Goal: Information Seeking & Learning: Learn about a topic

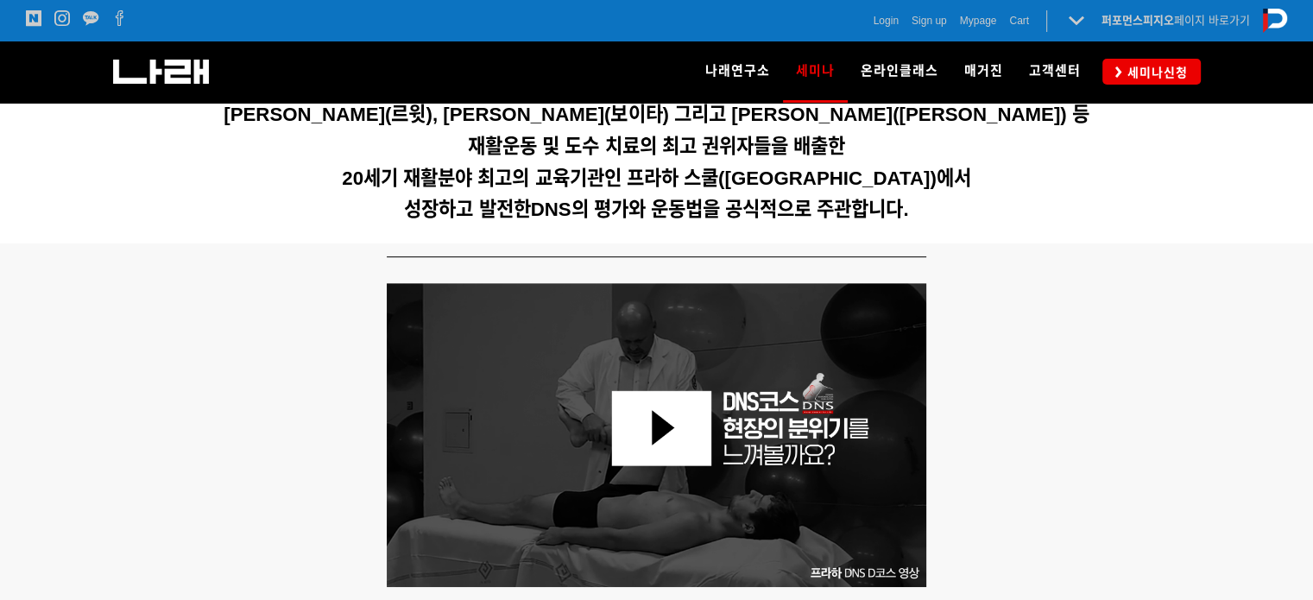
scroll to position [604, 0]
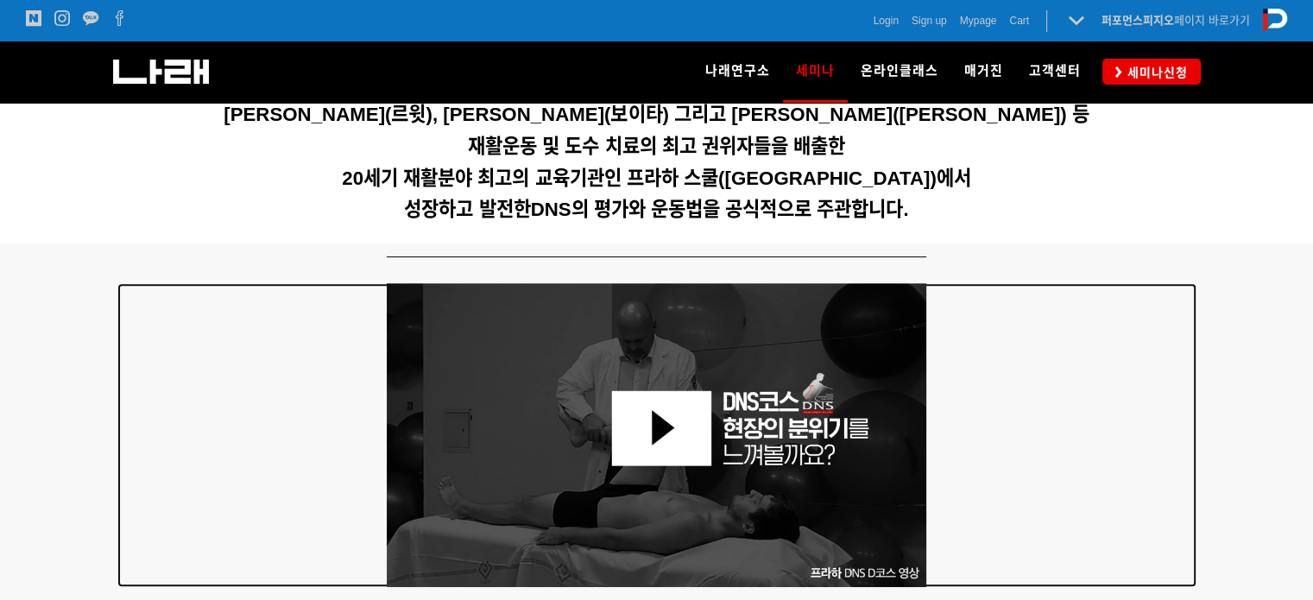
click at [1042, 328] on div at bounding box center [656, 435] width 1079 height 304
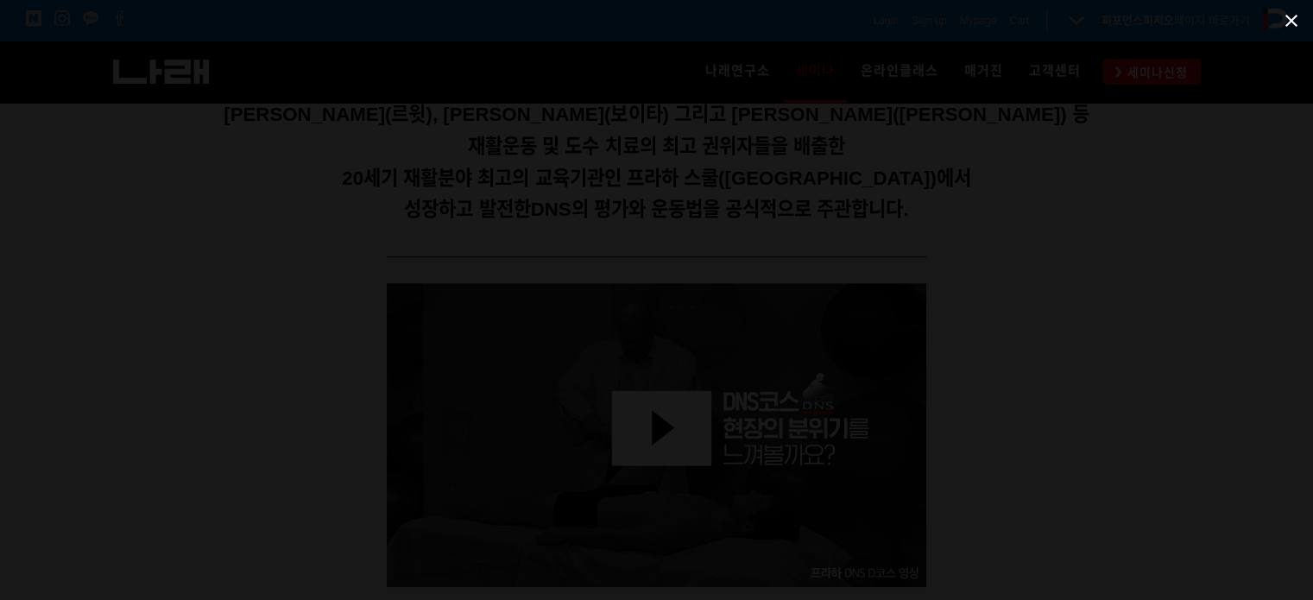
click at [1298, 17] on span at bounding box center [1291, 20] width 43 height 41
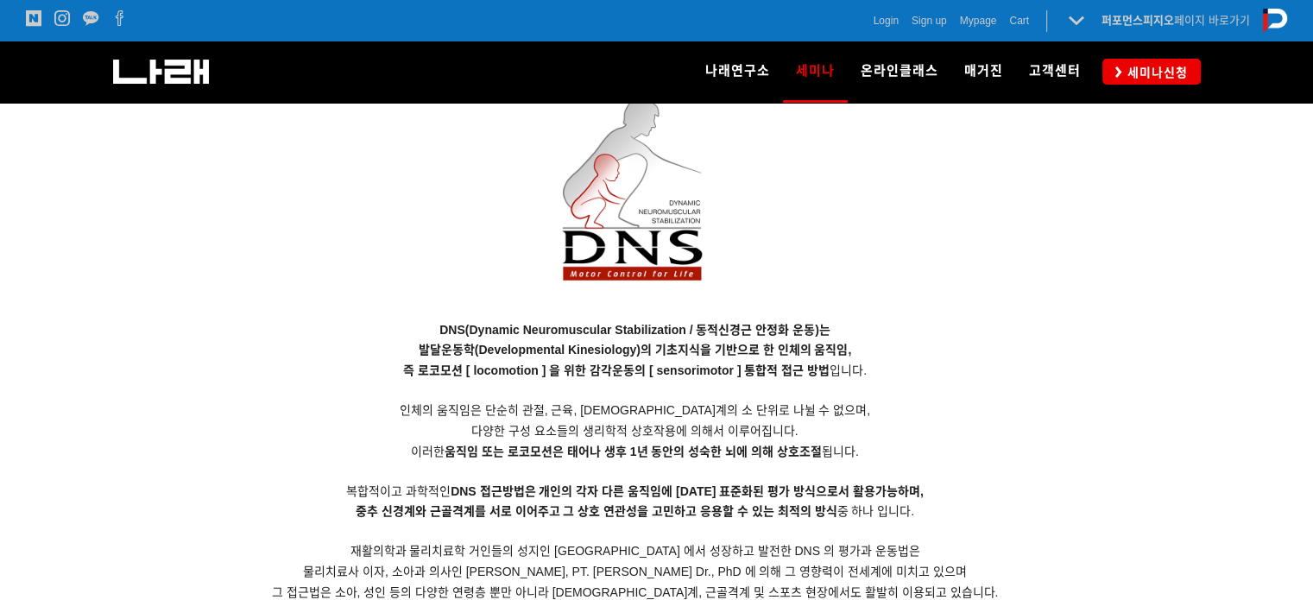
scroll to position [1640, 0]
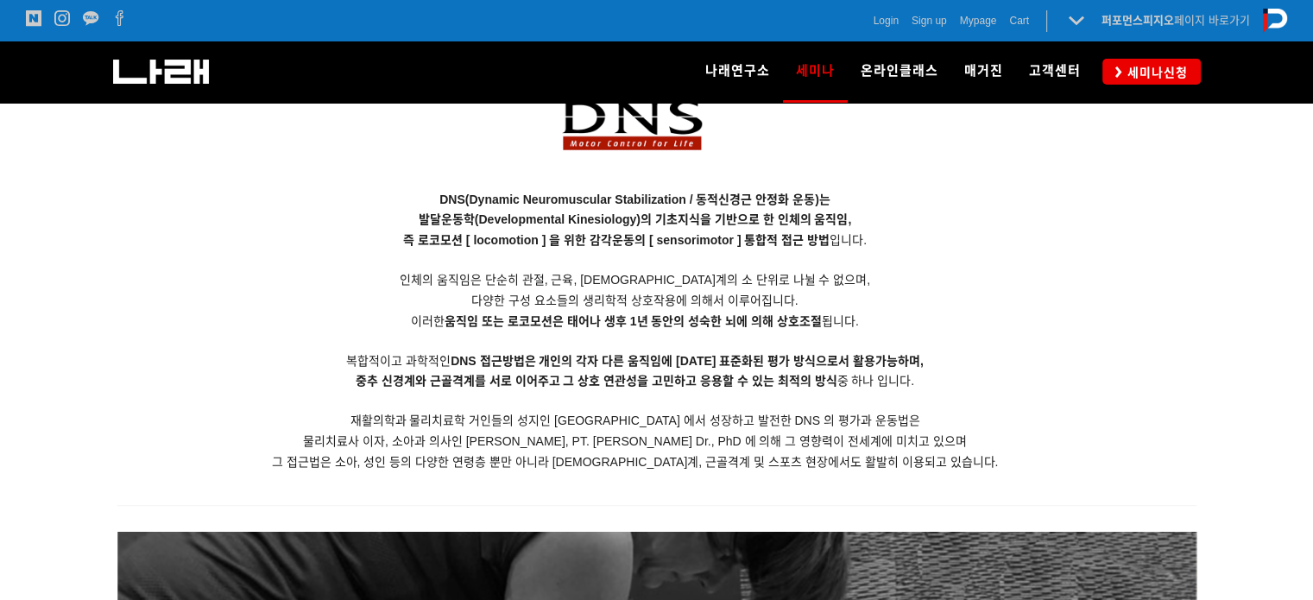
click at [726, 371] on p "DNS(Dynamic Neuromuscular Stabilization / 동적신경근 안정화 운동)는 발달운동학(Developmental Ki…" at bounding box center [635, 331] width 1036 height 283
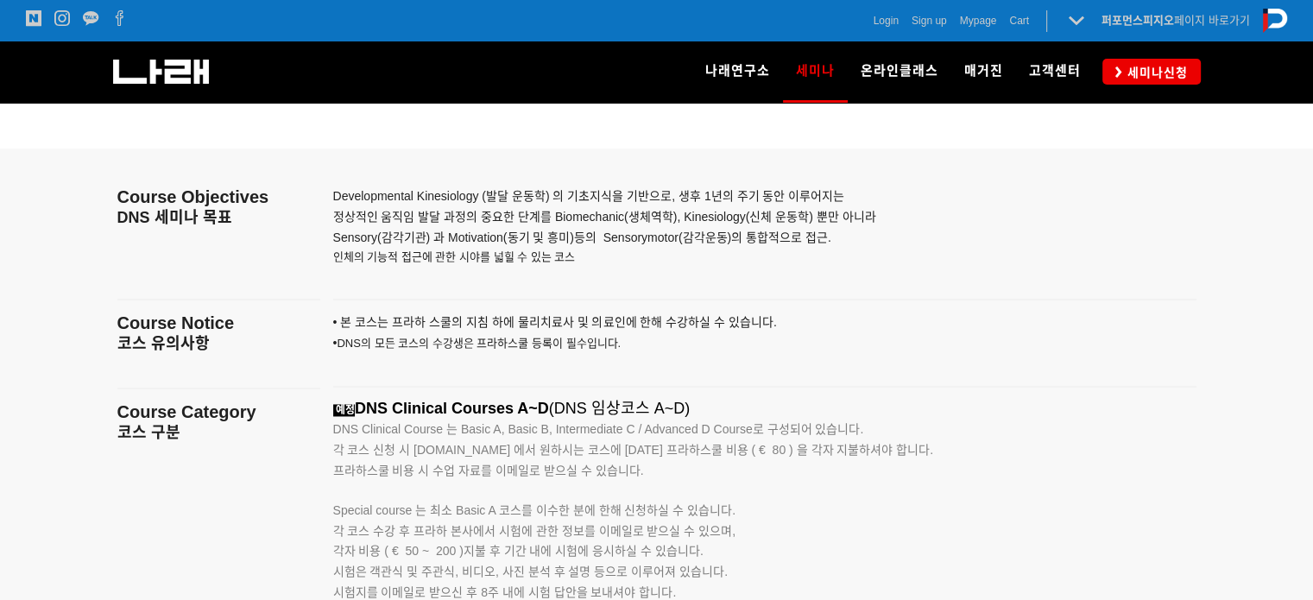
scroll to position [2763, 0]
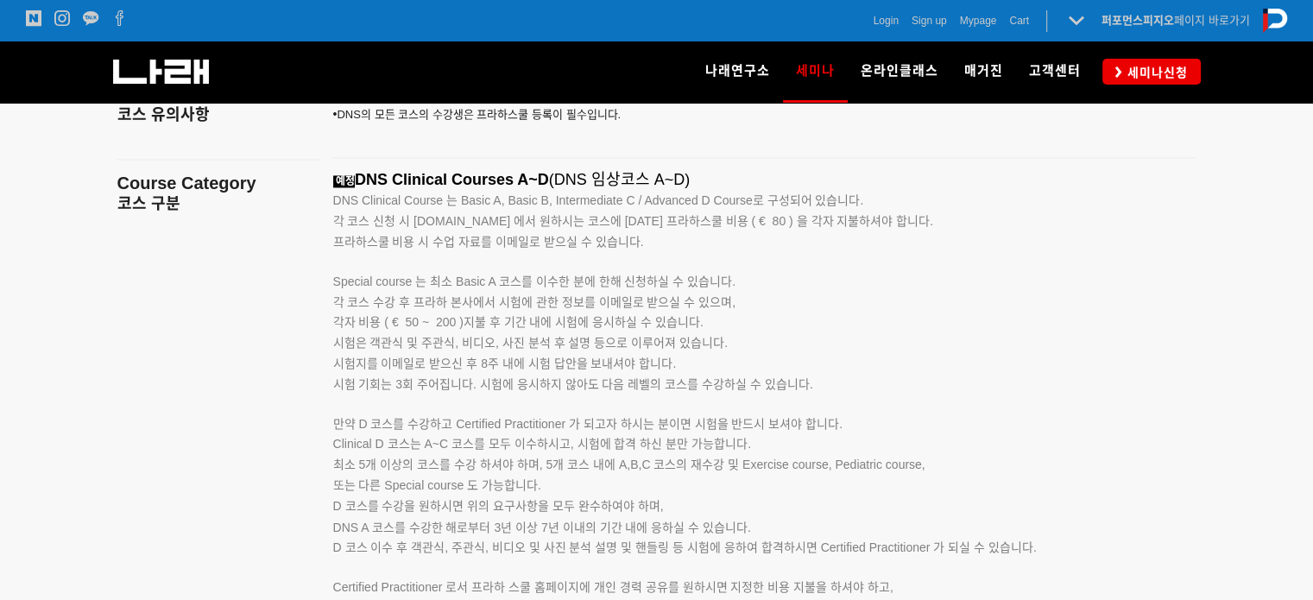
drag, startPoint x: 330, startPoint y: 213, endPoint x: 832, endPoint y: 337, distance: 517.4
click at [831, 337] on div "예정 DNS Clinical Courses A~D (DNS 임상코스 A~D) DNS Clinical Course 는 Basic A, Basic…" at bounding box center [764, 424] width 889 height 506
click at [833, 337] on p "각 코스 수강 후 프라하 본사에서 시험에 관한 정보를 이메일로 받으실 수 있으며, 각자 비용 ( € 50 ~ 200 )지불 후 기간 내에 시험…" at bounding box center [743, 334] width 820 height 82
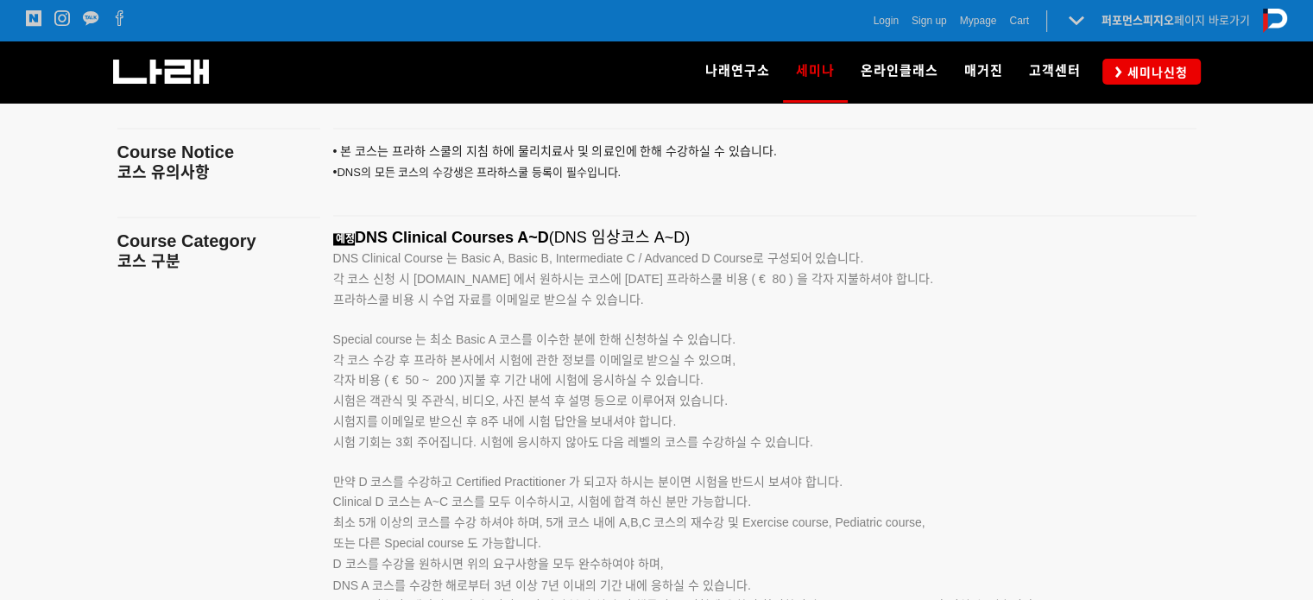
scroll to position [2676, 0]
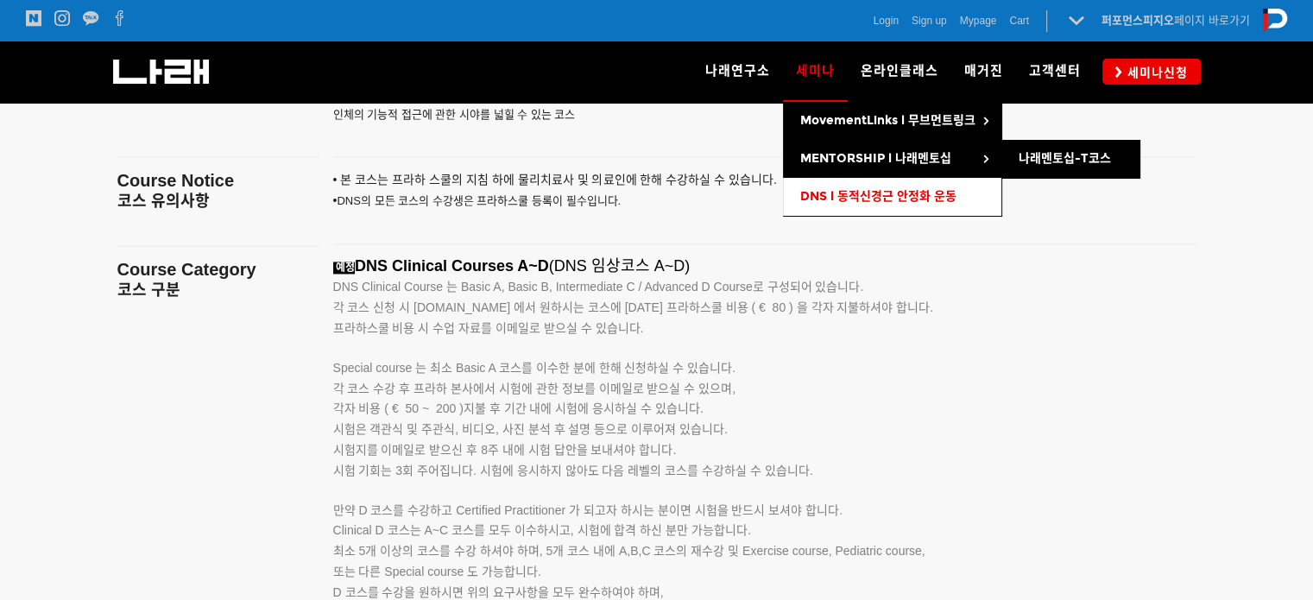
click at [853, 190] on span "DNS l 동적신경근 안정화 운동" at bounding box center [878, 196] width 156 height 15
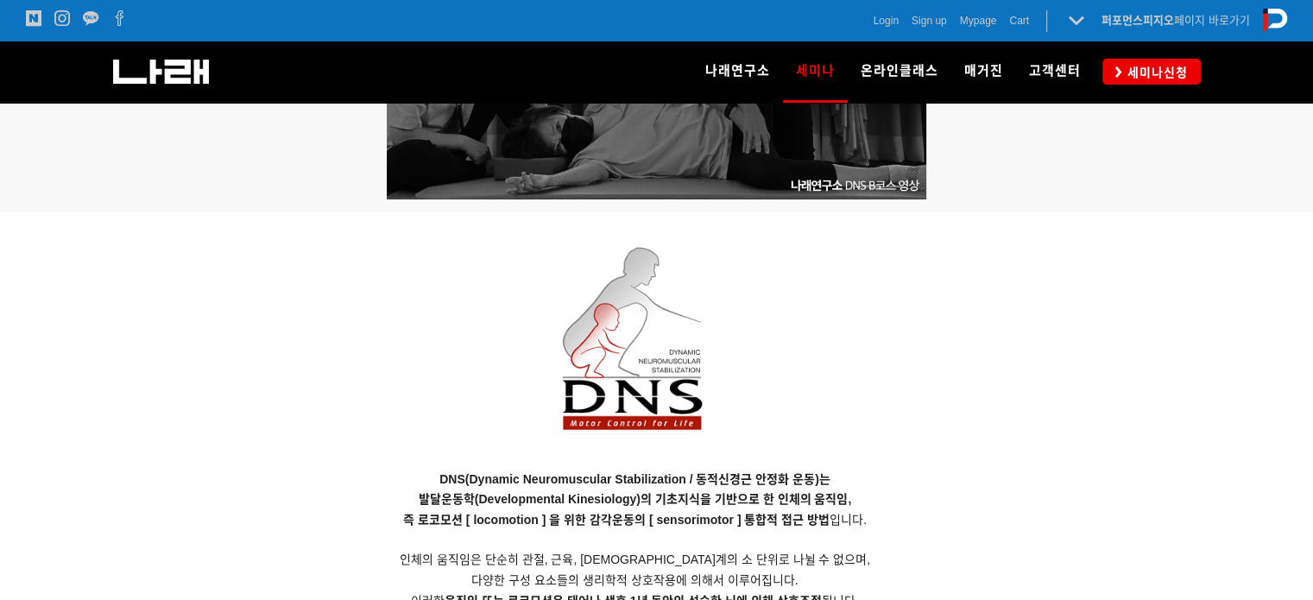
scroll to position [1468, 0]
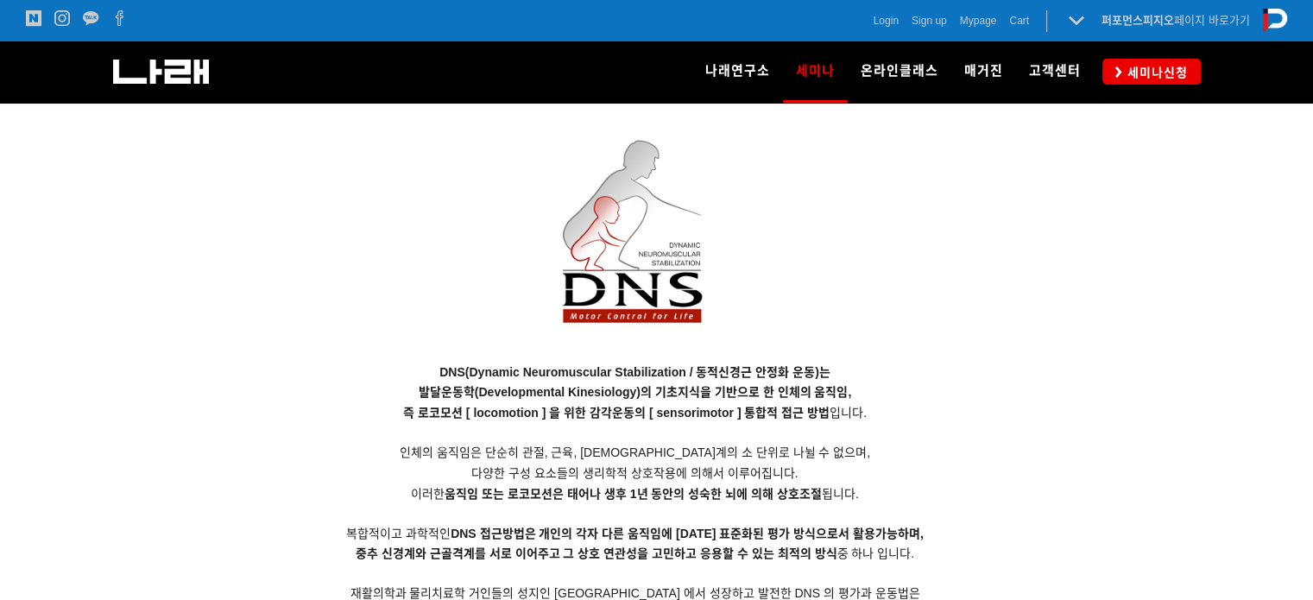
click at [743, 454] on span "인체의 움직임은 단순히 관절, 근육, [DEMOGRAPHIC_DATA]계의 소 단위로 나뉠 수 없으며," at bounding box center [635, 452] width 471 height 14
click at [584, 472] on span "다양한 구성 요소들의 생리학적 상호작용에 의해서 이루어집니다." at bounding box center [634, 473] width 326 height 14
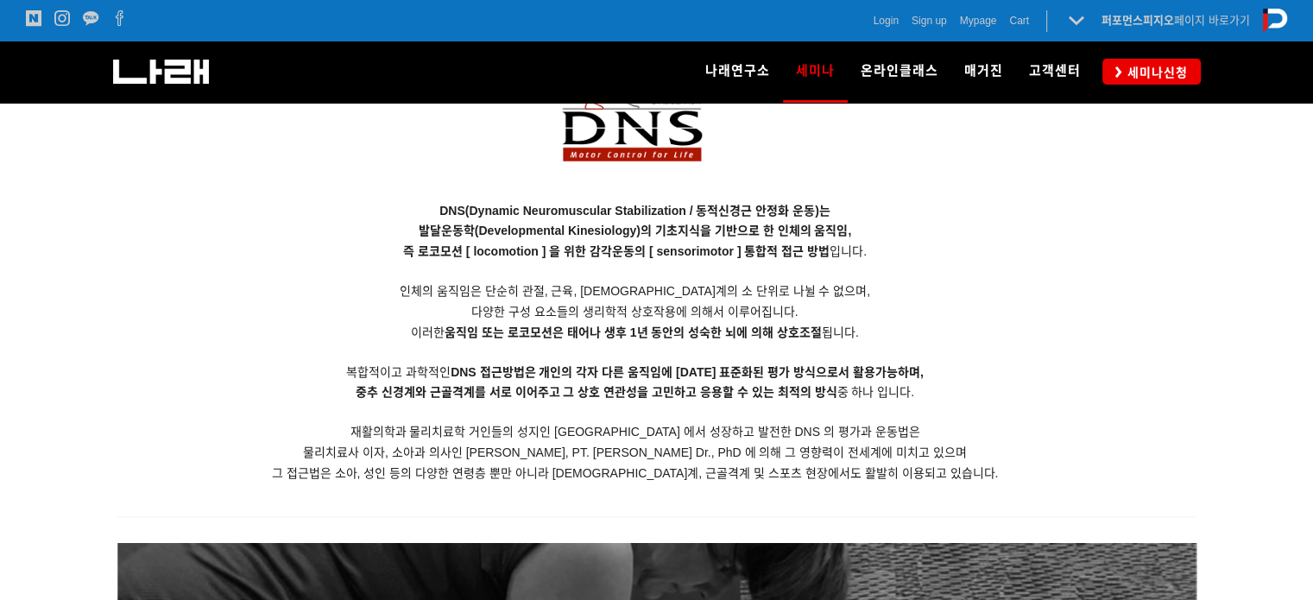
scroll to position [1640, 0]
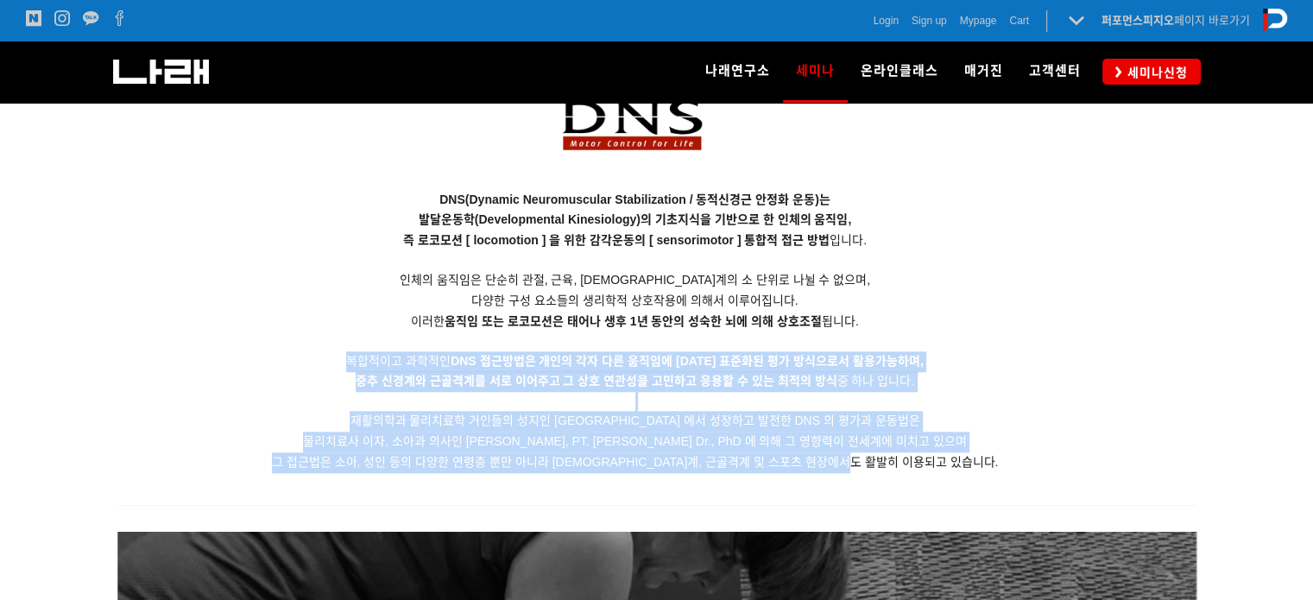
drag, startPoint x: 355, startPoint y: 354, endPoint x: 986, endPoint y: 457, distance: 639.4
click at [986, 457] on p "DNS(Dynamic Neuromuscular Stabilization / 동적신경근 안정화 운동)는 발달운동학(Developmental Ki…" at bounding box center [635, 331] width 1036 height 283
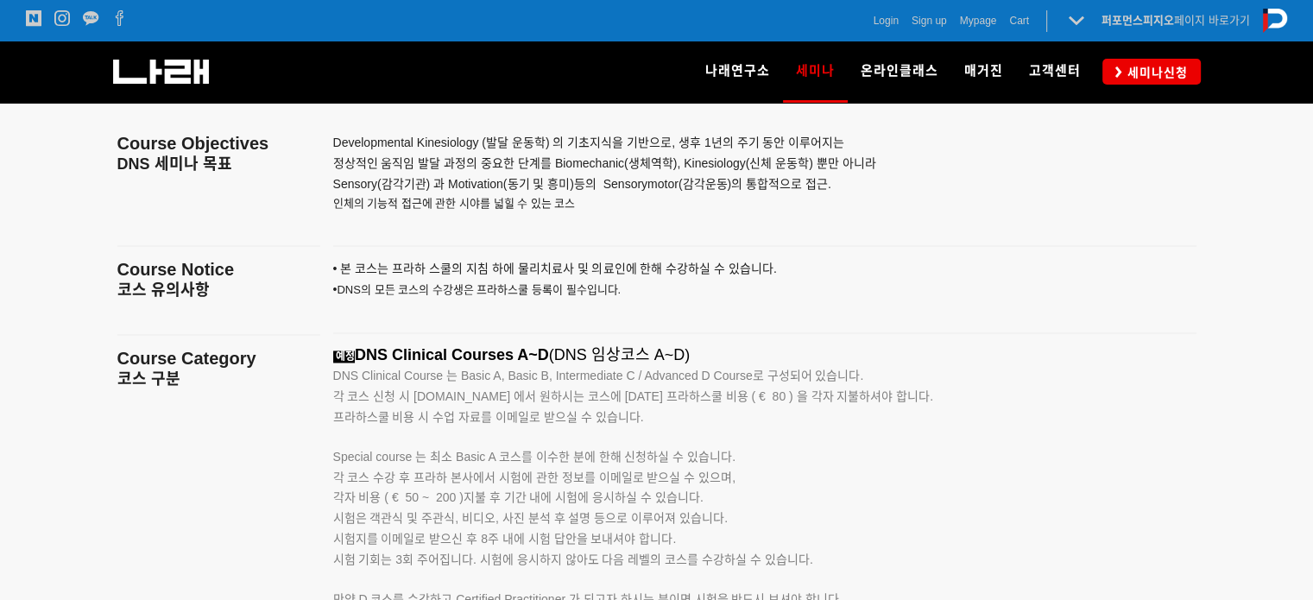
scroll to position [2504, 0]
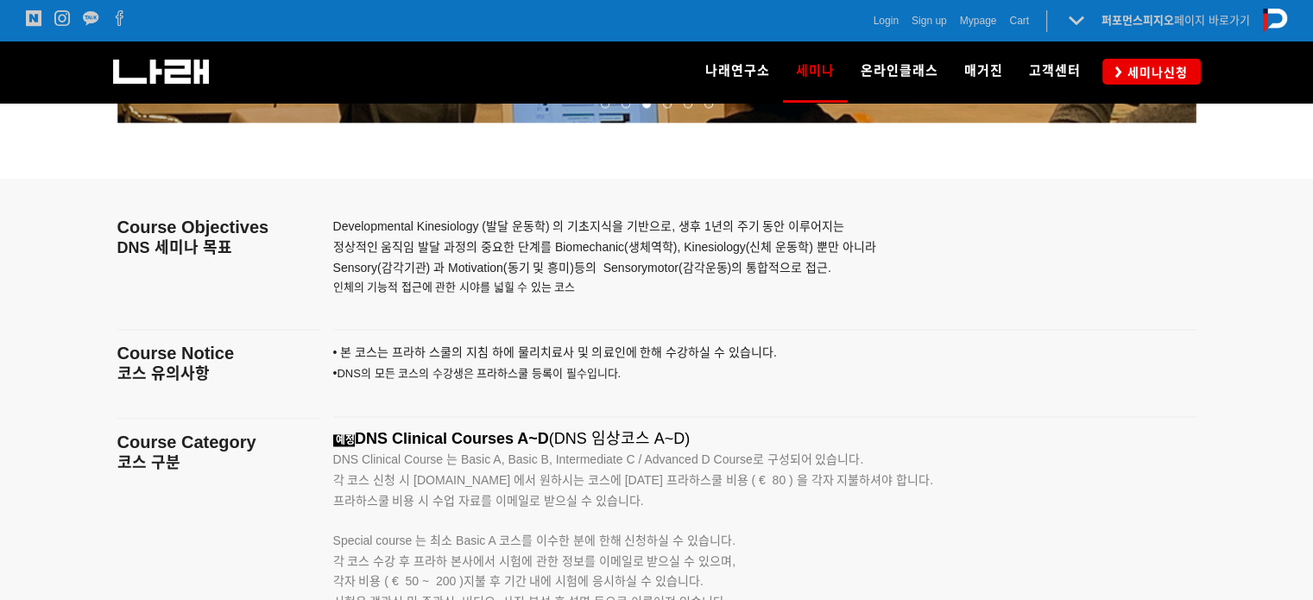
click at [687, 317] on div at bounding box center [764, 329] width 889 height 27
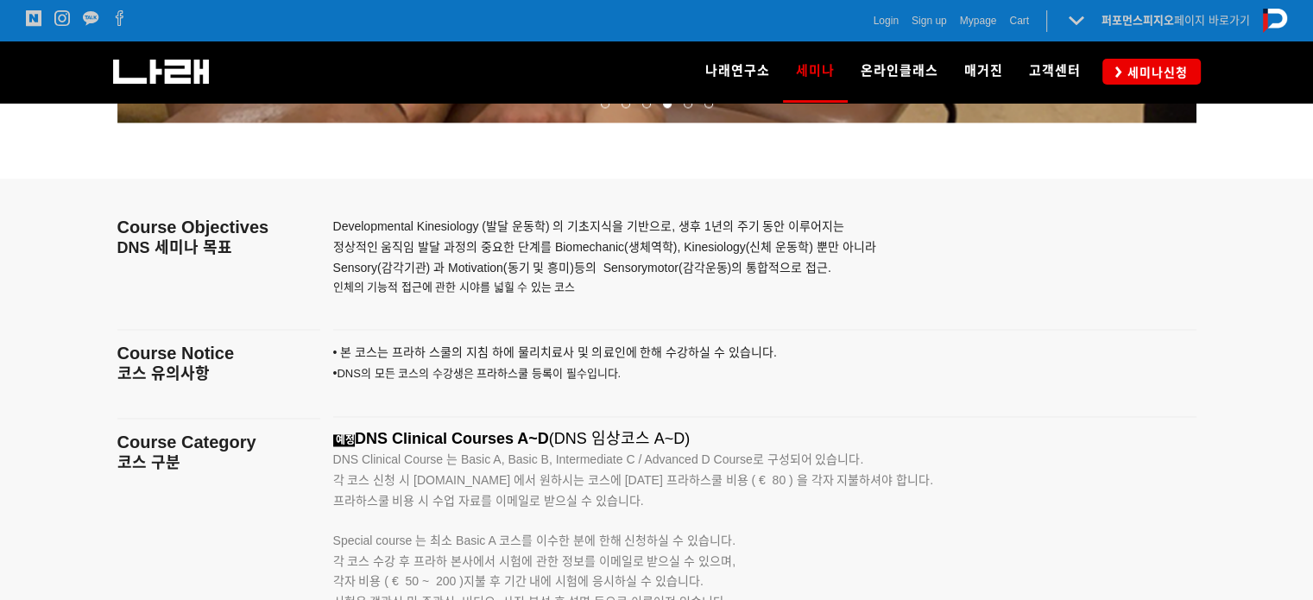
scroll to position [2590, 0]
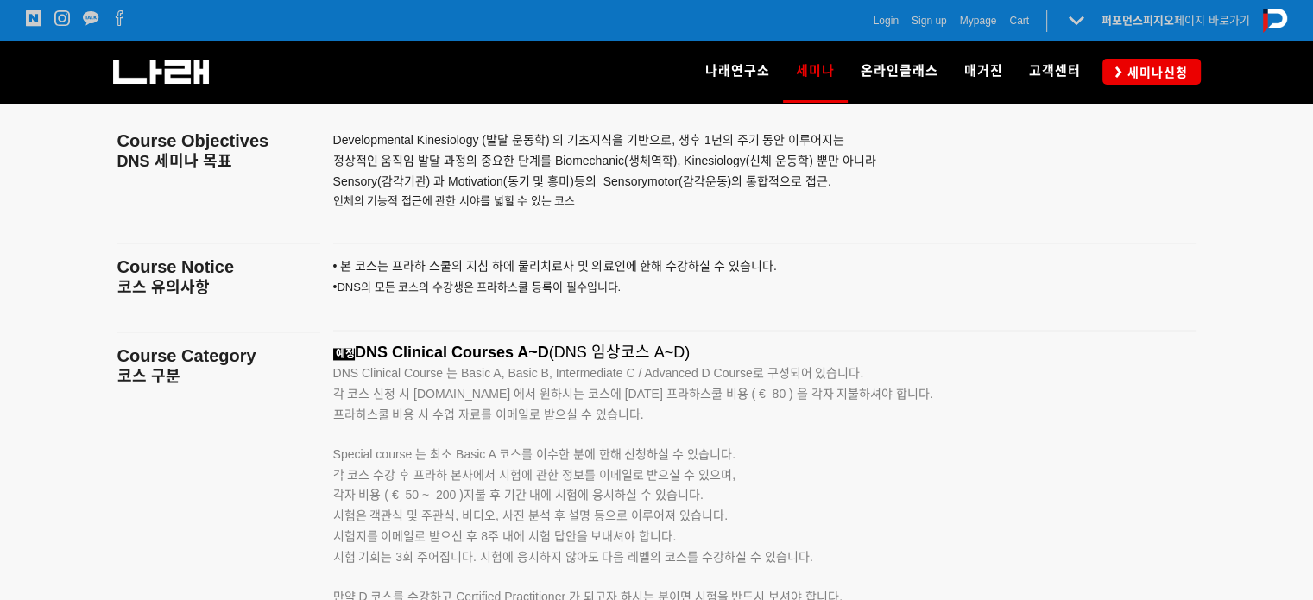
click at [666, 319] on div at bounding box center [764, 330] width 889 height 27
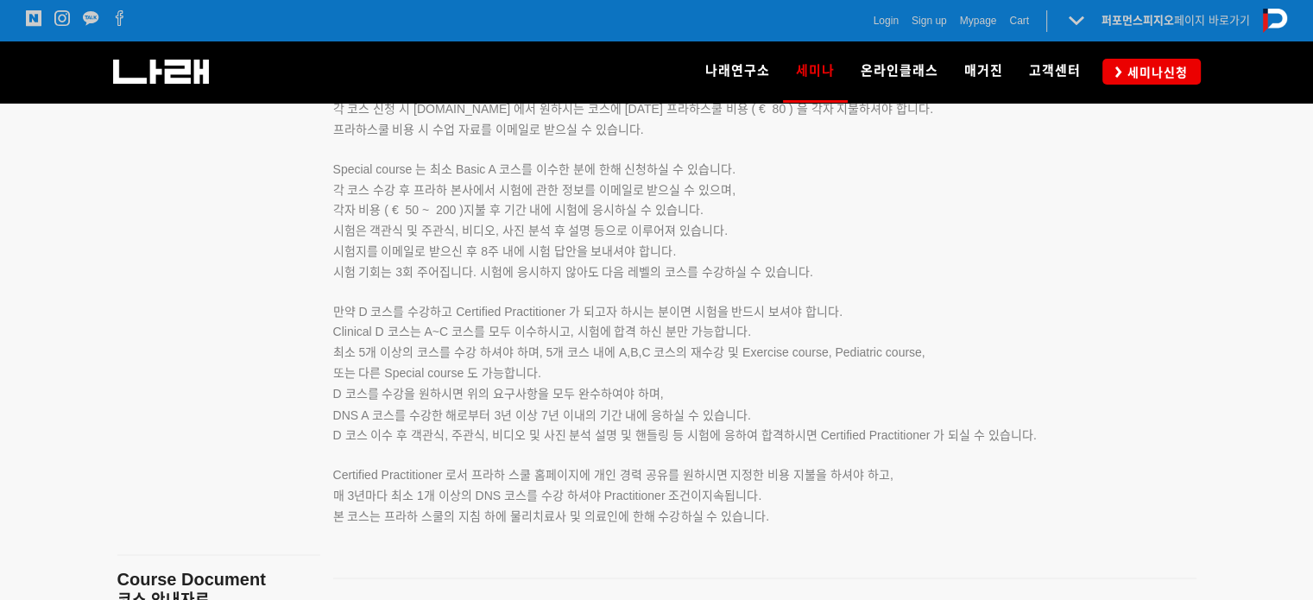
scroll to position [2849, 0]
